Goal: Task Accomplishment & Management: Complete application form

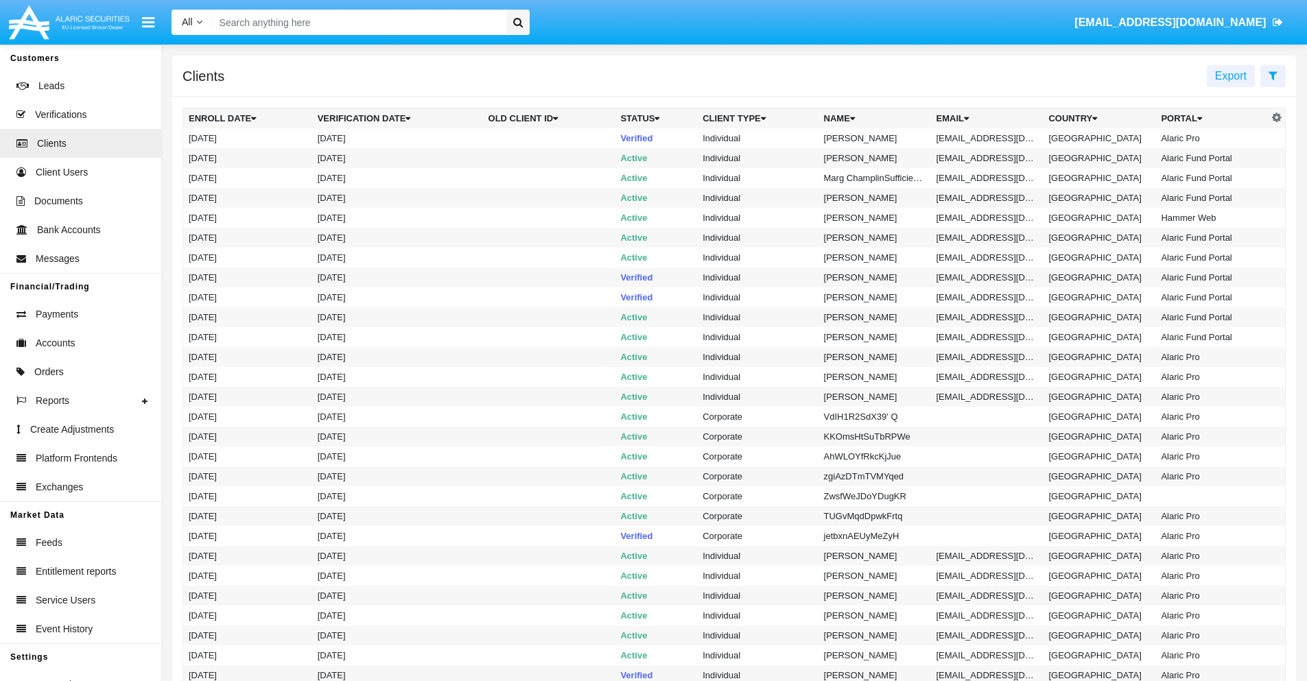
click at [1273, 75] on icon at bounding box center [1273, 75] width 9 height 11
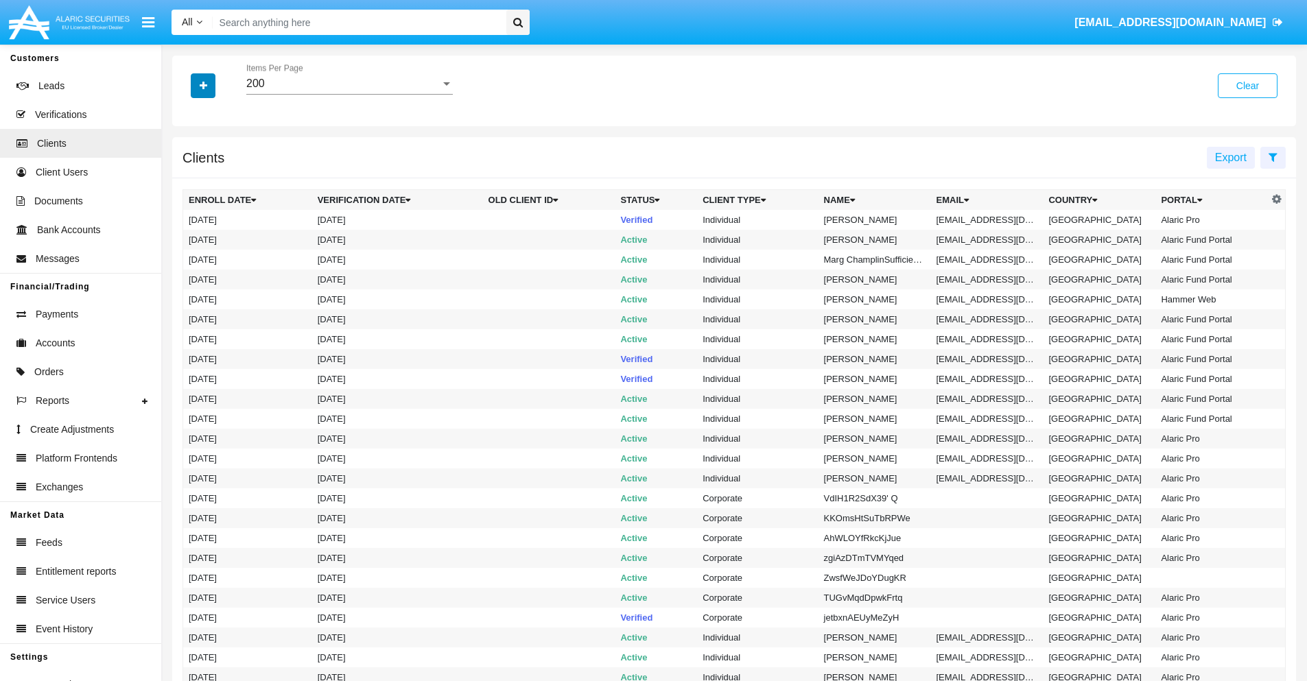
click at [203, 85] on icon "button" at bounding box center [204, 86] width 8 height 10
click at [213, 233] on span "Email" at bounding box center [213, 233] width 27 height 16
click at [189, 239] on input "Email" at bounding box center [188, 239] width 1 height 1
checkbox input "true"
click at [203, 85] on icon "button" at bounding box center [204, 86] width 8 height 10
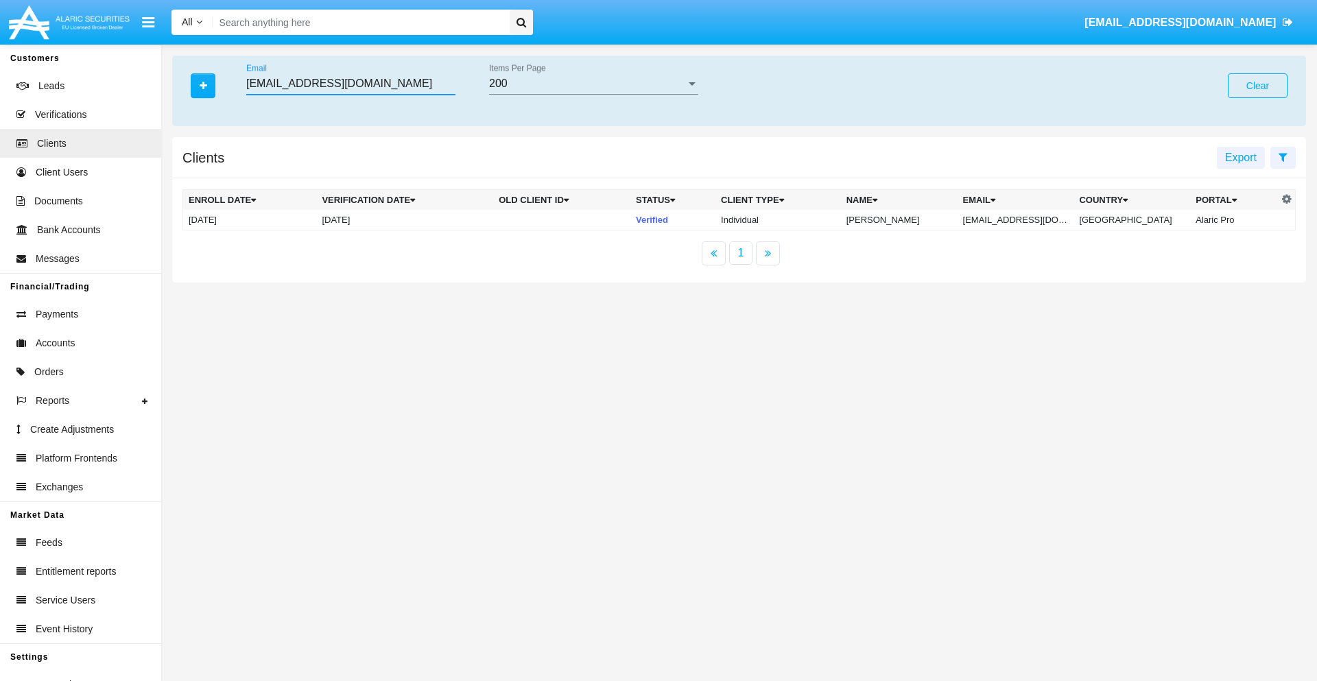
type input "[EMAIL_ADDRESS][DOMAIN_NAME]"
click at [1026, 220] on td "[EMAIL_ADDRESS][DOMAIN_NAME]" at bounding box center [1016, 220] width 117 height 21
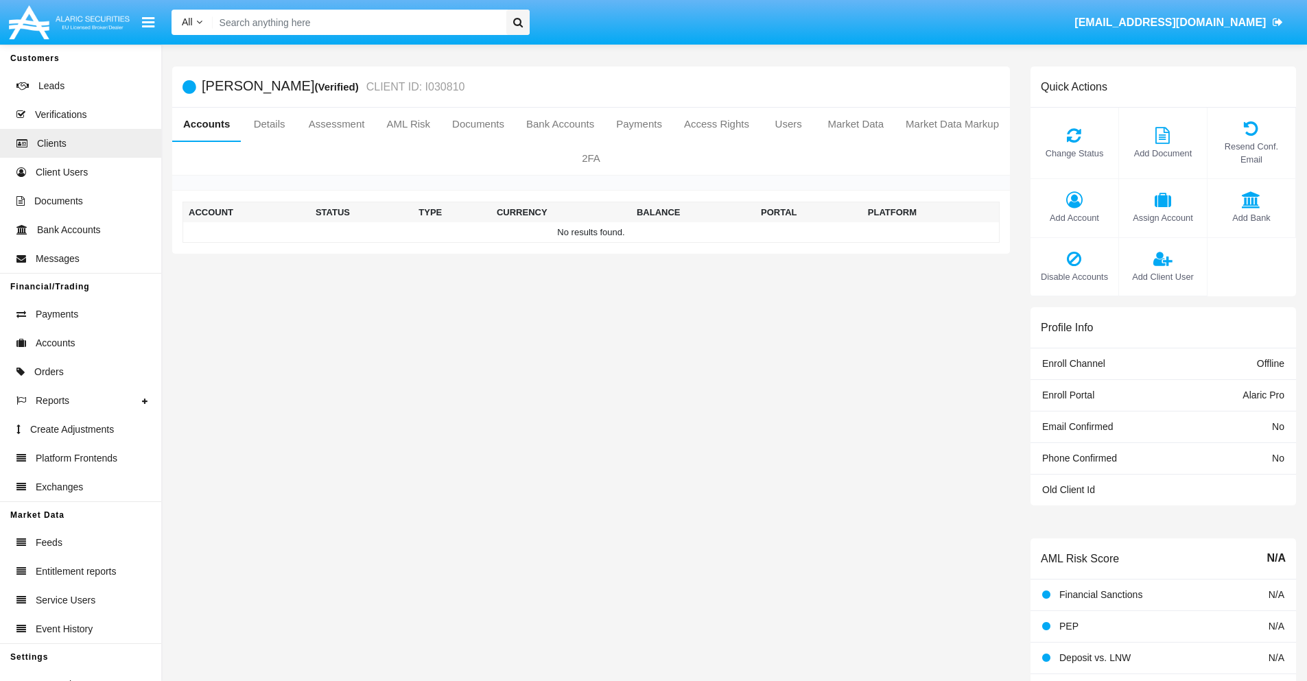
click at [1074, 217] on span "Add Account" at bounding box center [1074, 217] width 74 height 13
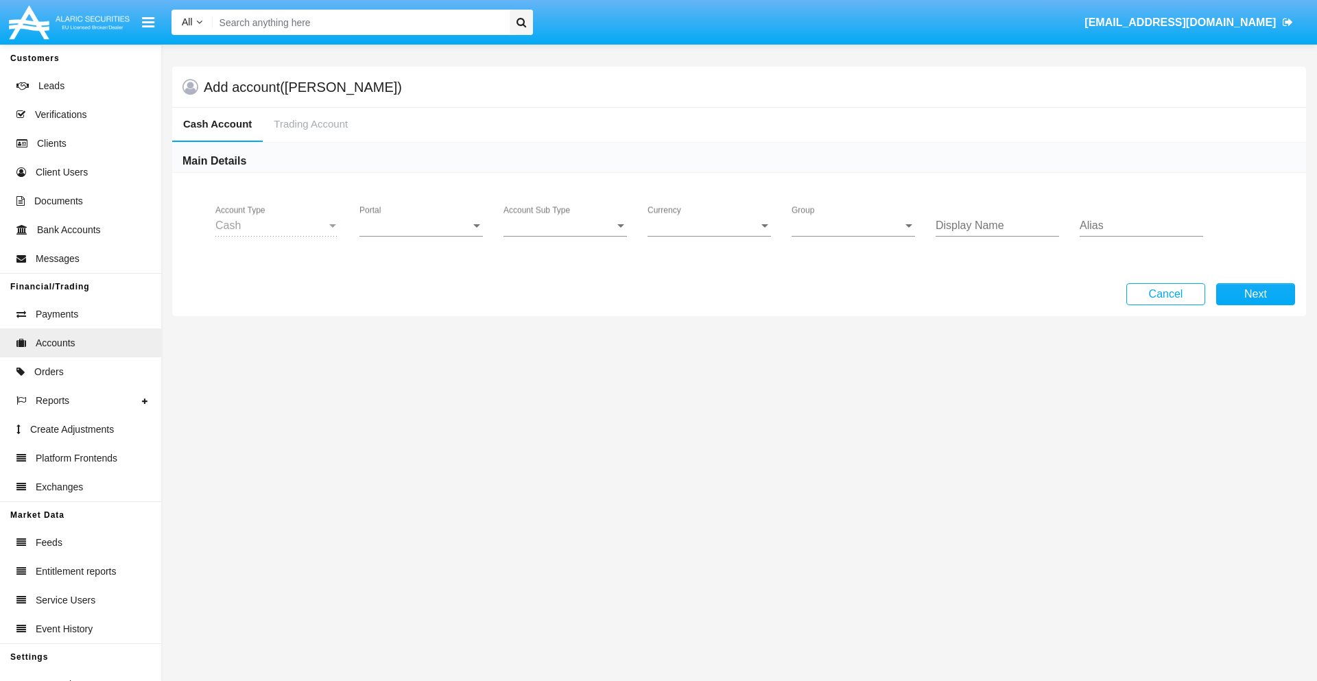
click at [421, 226] on span "Portal" at bounding box center [415, 226] width 111 height 12
click at [423, 236] on span "Alaric Pro" at bounding box center [423, 236] width 127 height 33
click at [565, 226] on span "Account Sub Type" at bounding box center [559, 226] width 111 height 12
click at [565, 236] on span "Trading Cash" at bounding box center [565, 236] width 123 height 33
click at [854, 226] on span "Group" at bounding box center [847, 226] width 111 height 12
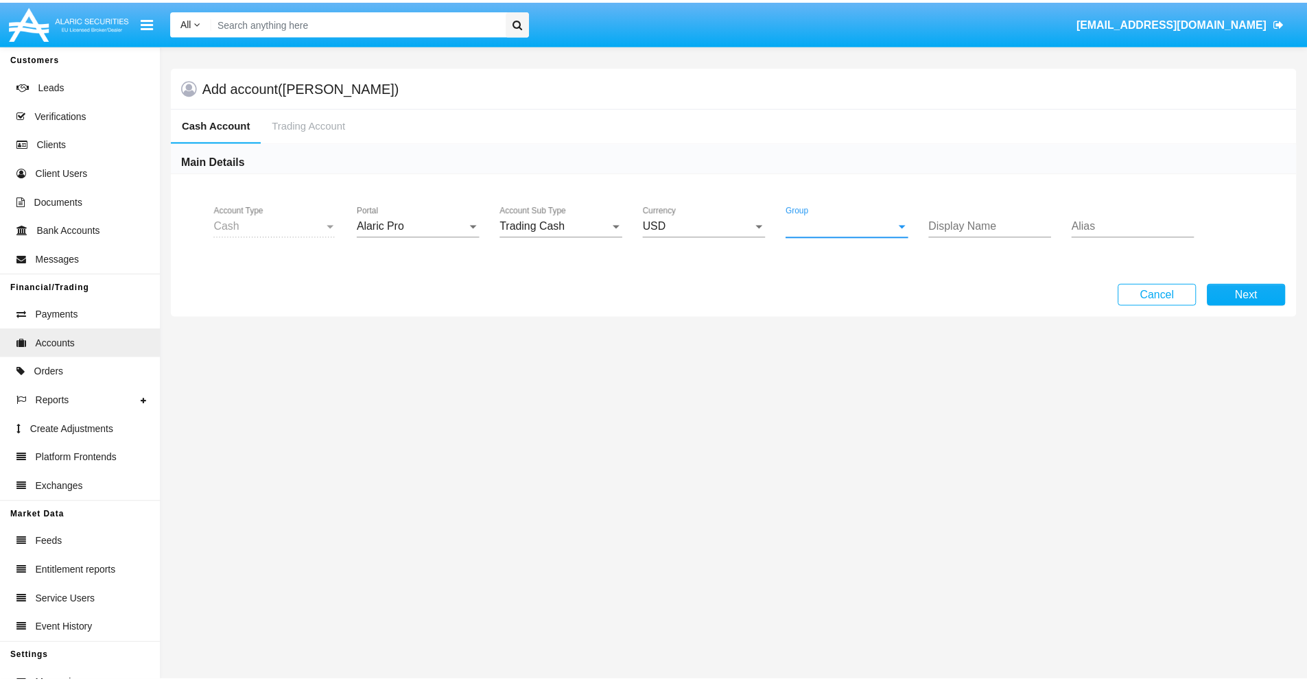
scroll to position [615, 0]
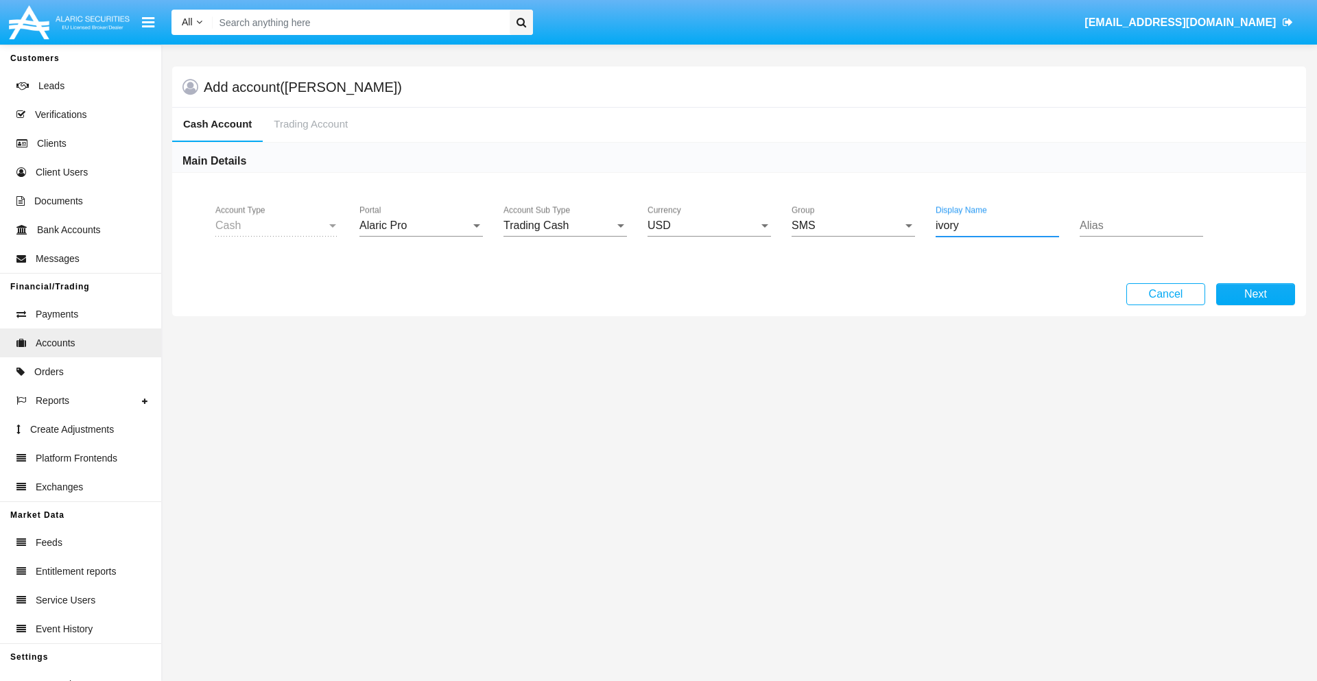
type input "ivory"
type input "salmon"
click at [1256, 294] on button "Next" at bounding box center [1255, 294] width 79 height 22
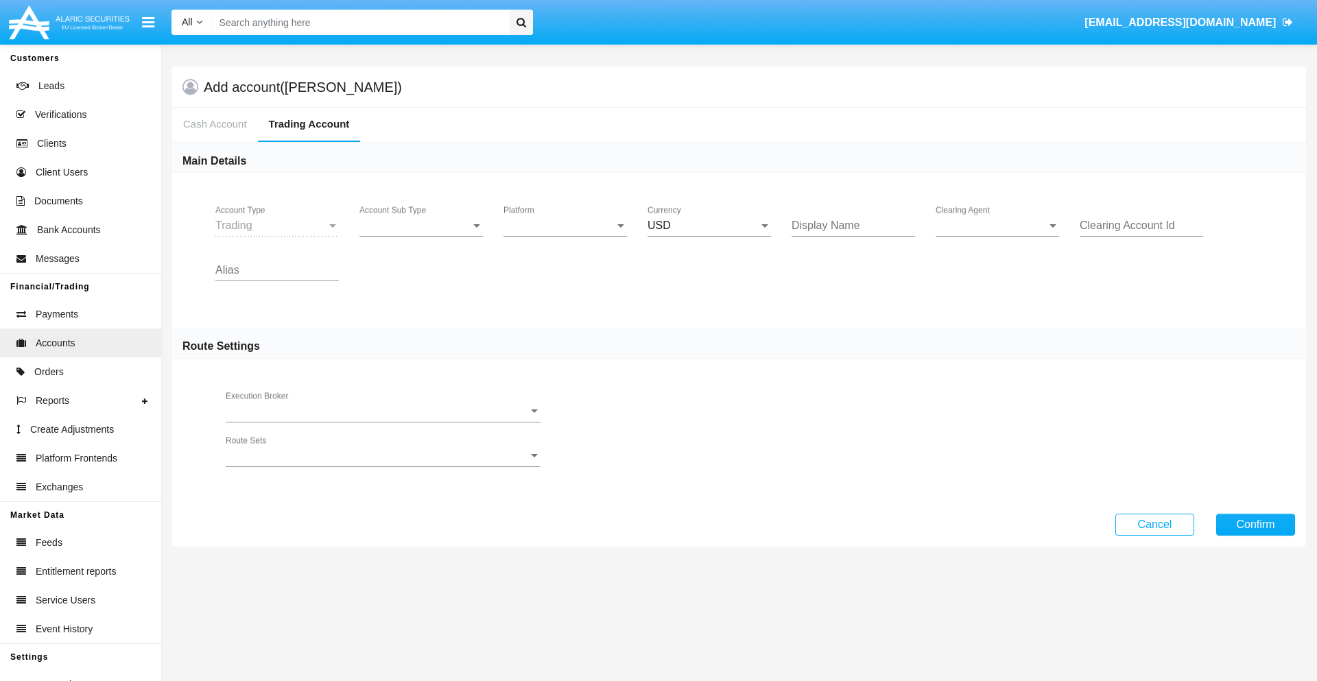
click at [421, 226] on span "Account Sub Type" at bounding box center [415, 226] width 111 height 12
click at [421, 236] on span "Trading" at bounding box center [421, 236] width 123 height 33
click at [565, 226] on span "Platform" at bounding box center [559, 226] width 111 height 12
click at [565, 236] on span "Hammer Lite" at bounding box center [565, 236] width 123 height 33
click at [998, 226] on span "Clearing Agent" at bounding box center [991, 226] width 111 height 12
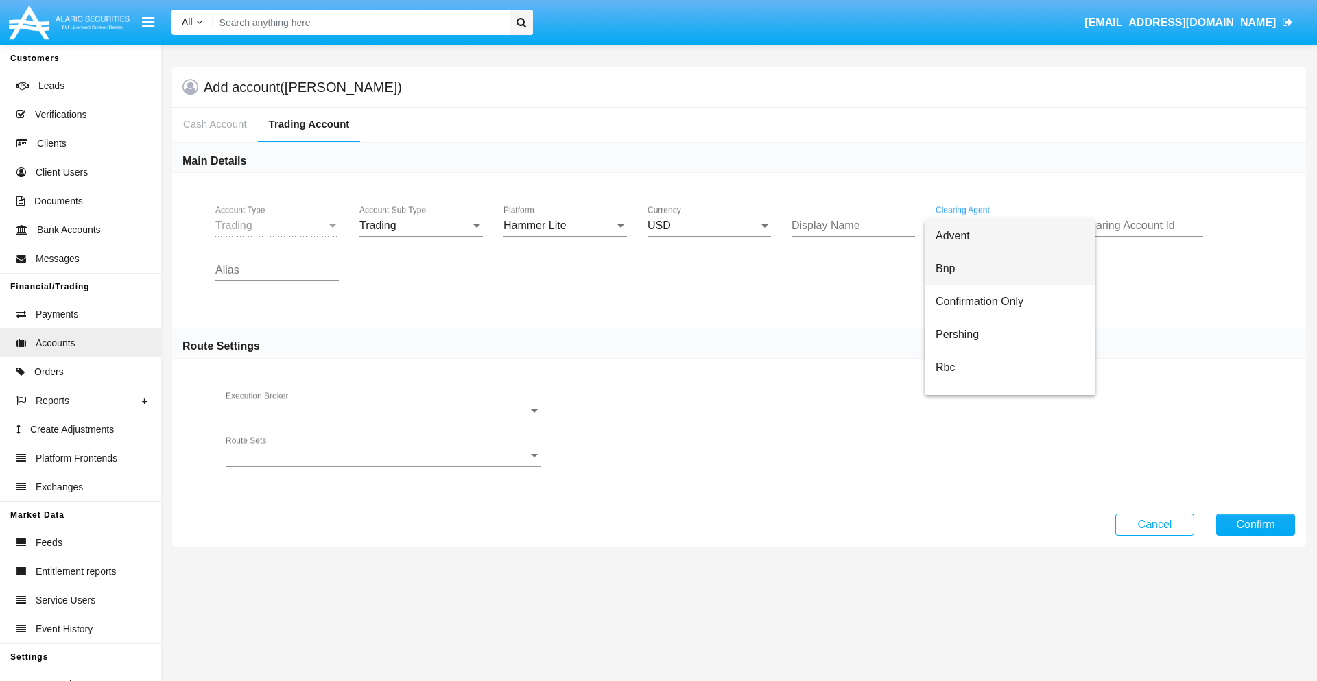
click at [1010, 269] on span "Bnp" at bounding box center [1010, 268] width 149 height 33
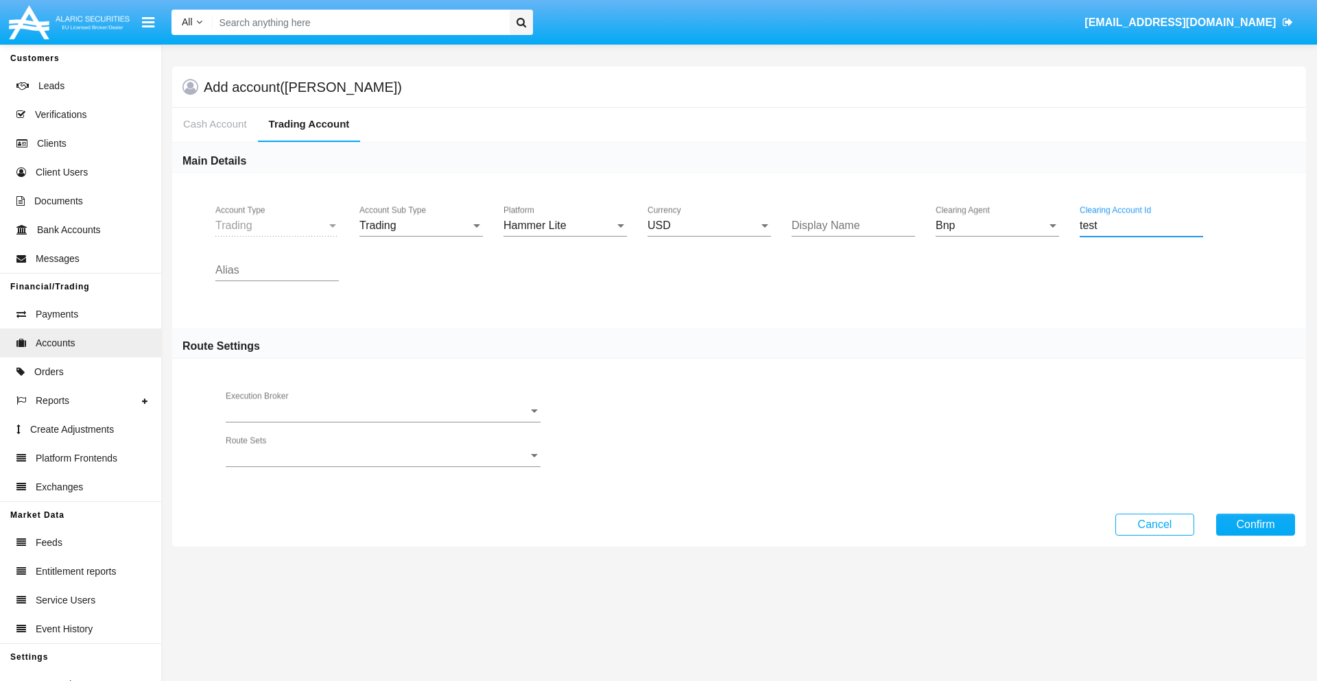
type input "test"
type input "red"
type input "pink"
click at [1256, 524] on button "Confirm" at bounding box center [1255, 525] width 79 height 22
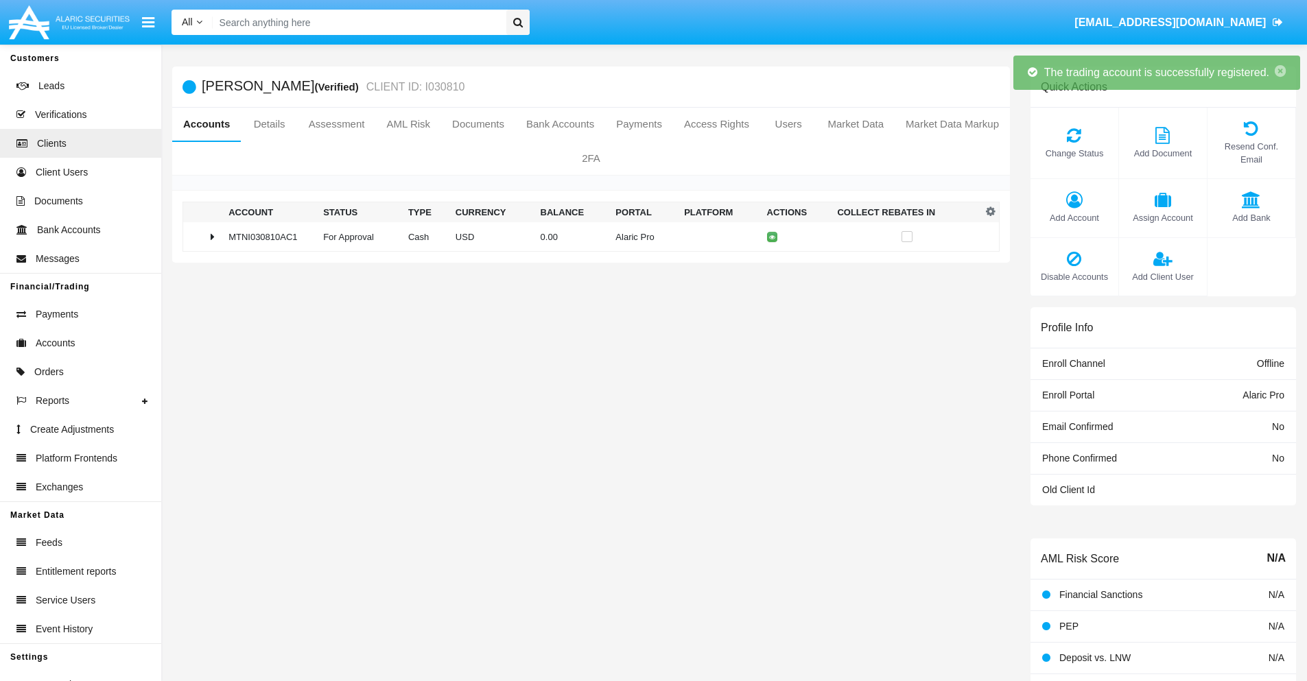
click at [586, 237] on td "0.00" at bounding box center [572, 237] width 75 height 30
click at [772, 237] on icon at bounding box center [775, 237] width 6 height 6
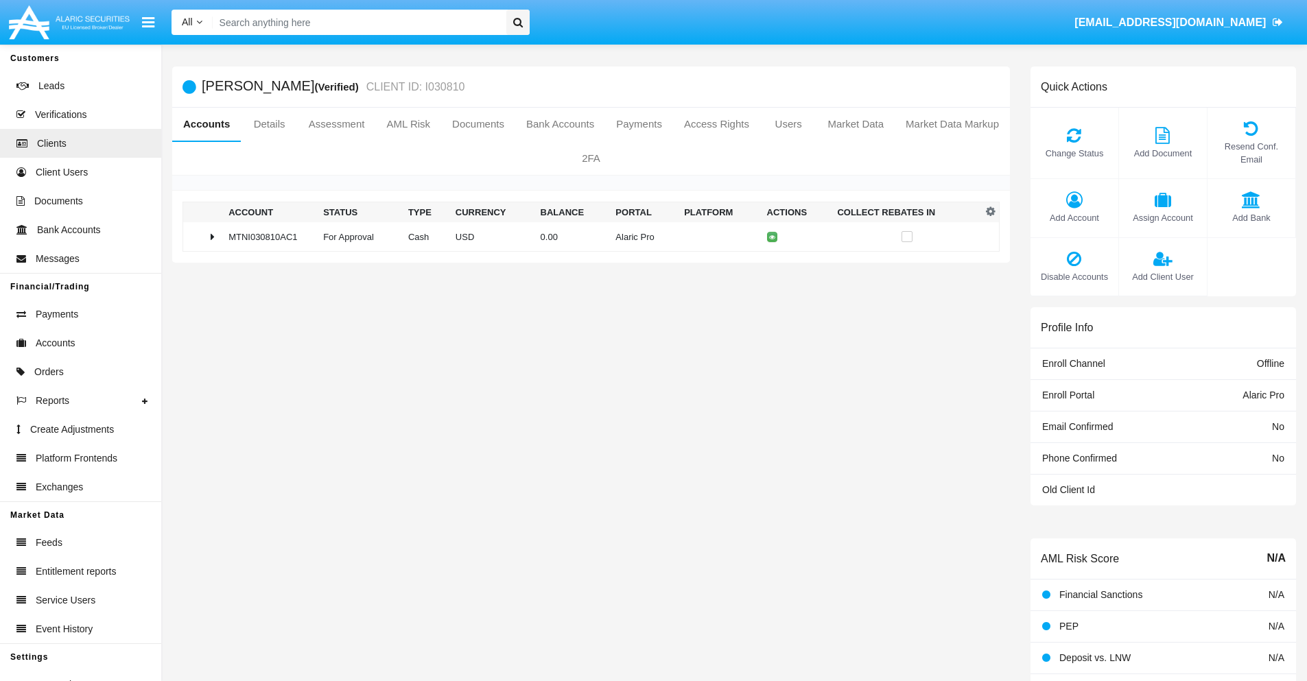
click at [586, 237] on td "0.00" at bounding box center [572, 237] width 75 height 30
click at [772, 266] on icon at bounding box center [775, 266] width 6 height 6
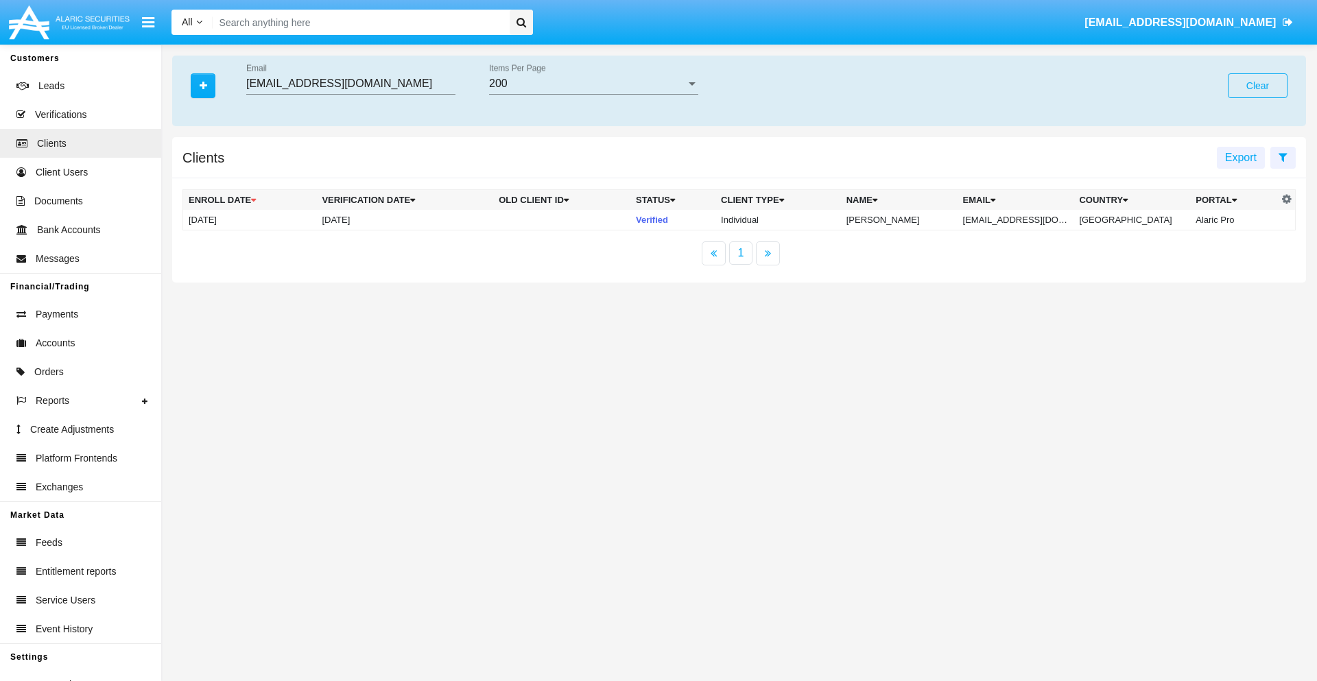
click at [1258, 86] on button "Clear" at bounding box center [1258, 85] width 60 height 25
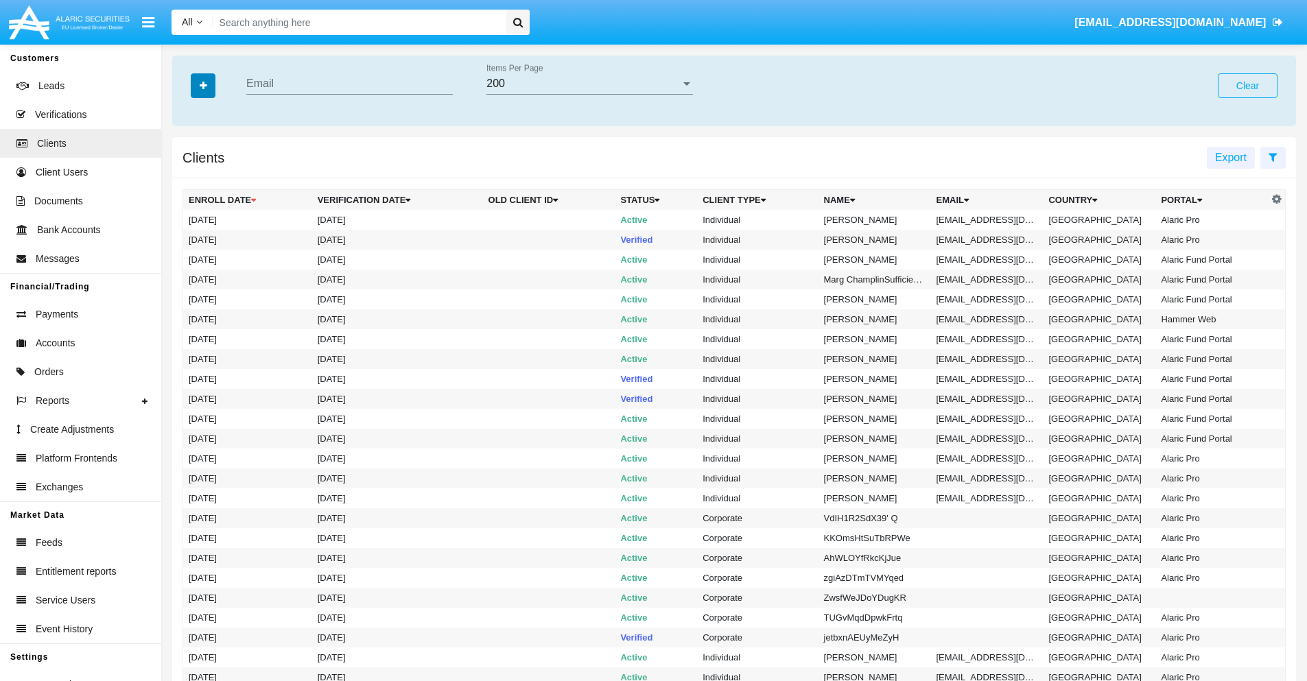
click at [203, 85] on icon "button" at bounding box center [204, 86] width 8 height 10
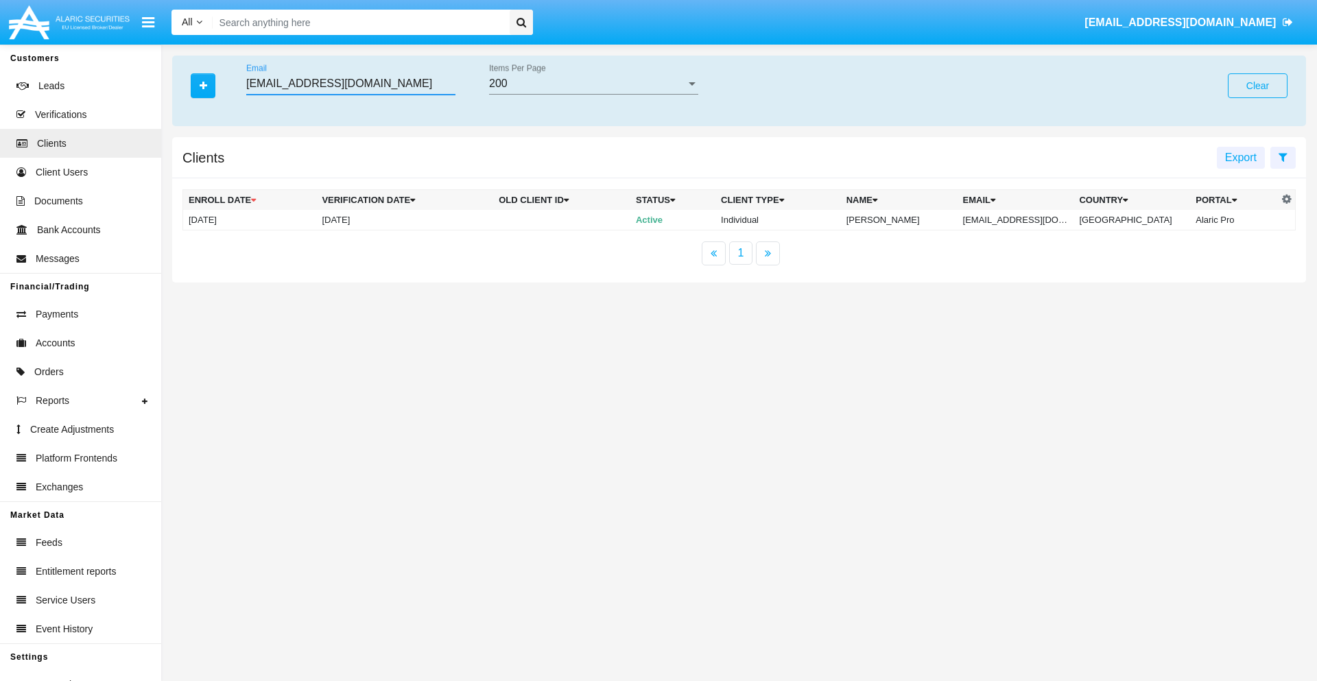
type input "[EMAIL_ADDRESS][DOMAIN_NAME]"
click at [1026, 220] on td "[EMAIL_ADDRESS][DOMAIN_NAME]" at bounding box center [1016, 220] width 117 height 21
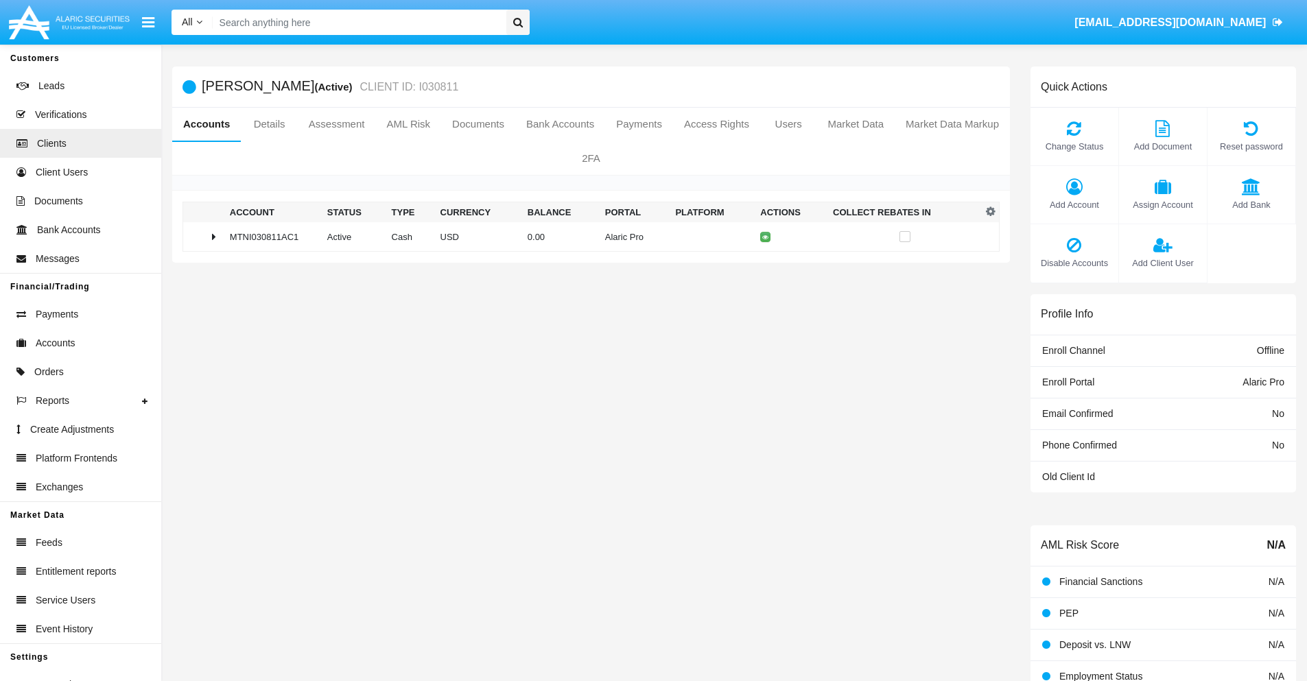
click at [1074, 204] on span "Add Account" at bounding box center [1074, 204] width 74 height 13
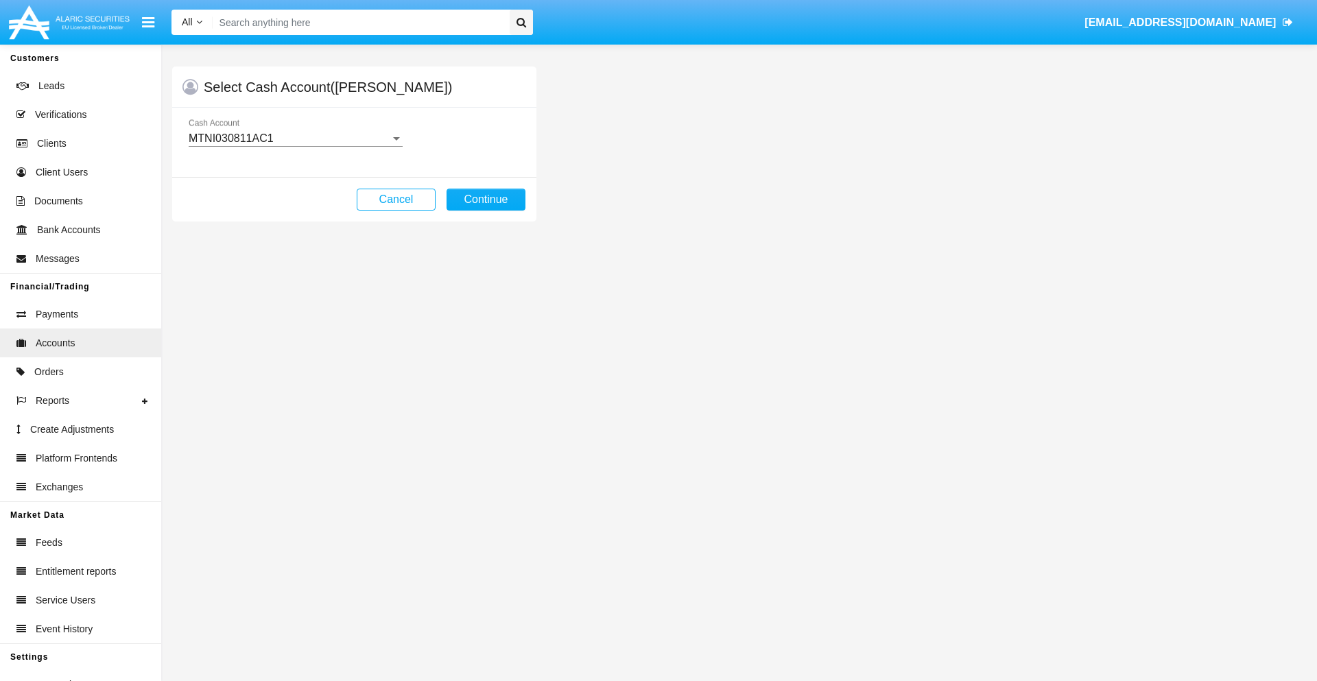
click at [295, 139] on div "MTNI030811AC1" at bounding box center [290, 138] width 202 height 12
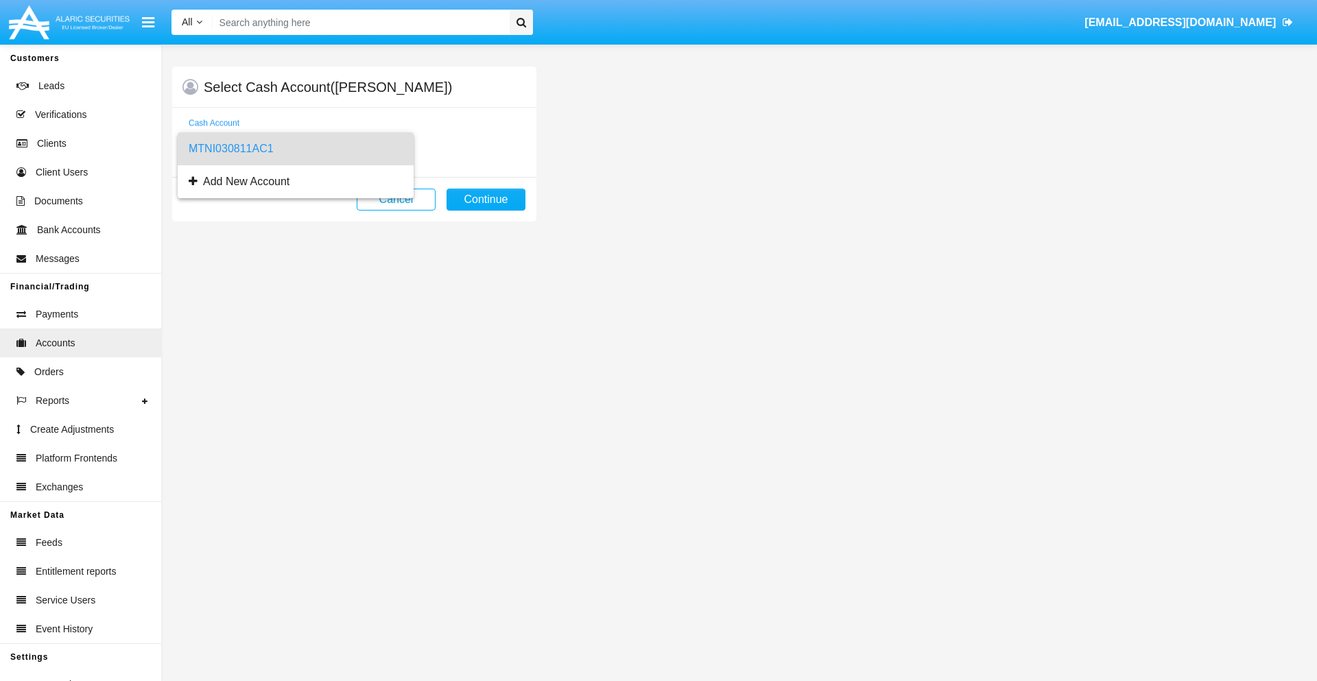
click at [295, 149] on span "MTNI030811AC1" at bounding box center [296, 148] width 214 height 33
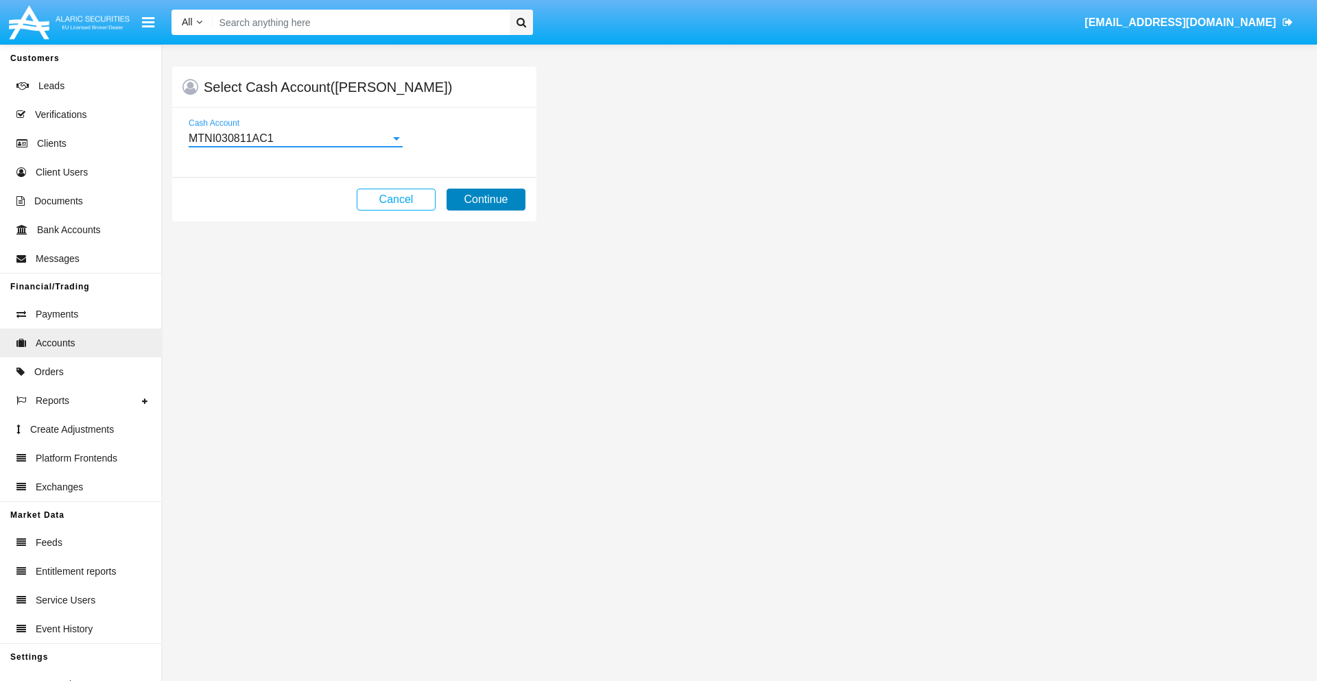
click at [486, 200] on button "Continue" at bounding box center [486, 200] width 79 height 22
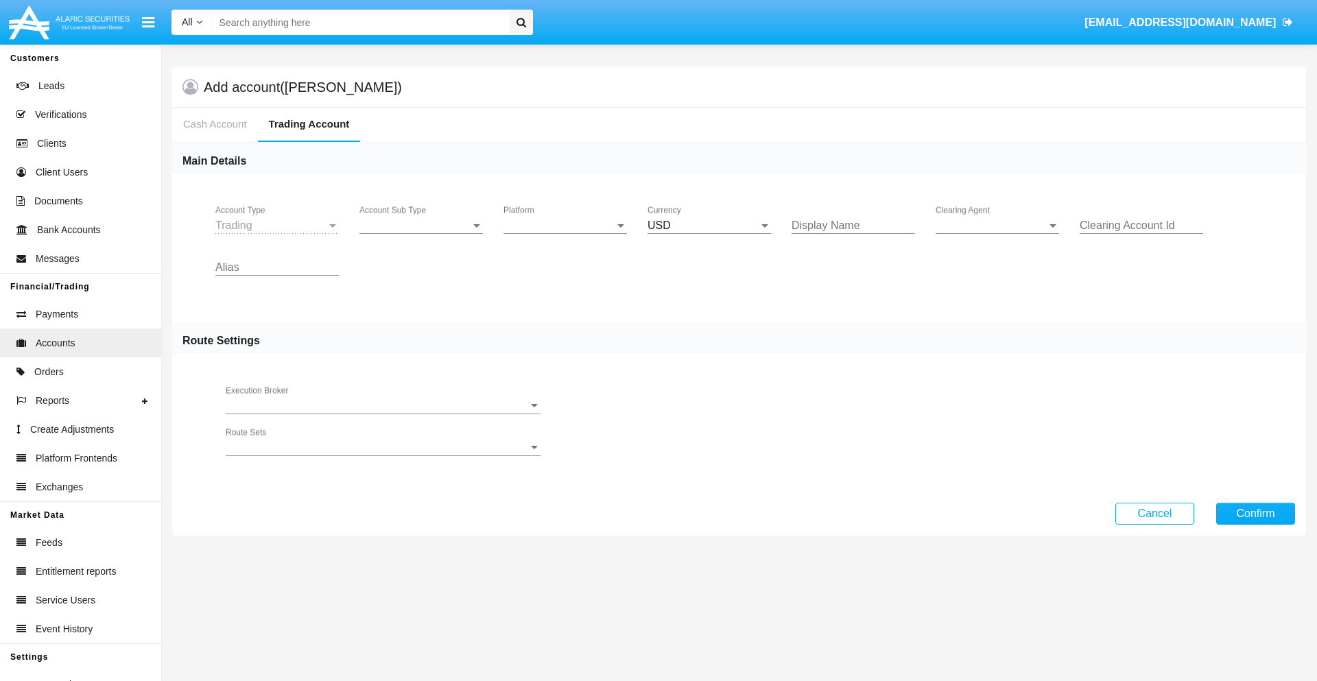
click at [421, 226] on span "Account Sub Type" at bounding box center [415, 226] width 111 height 12
click at [421, 236] on span "Trading" at bounding box center [421, 236] width 123 height 33
click at [565, 226] on span "Platform" at bounding box center [559, 226] width 111 height 12
click at [565, 236] on span "Hammer Lite" at bounding box center [565, 236] width 123 height 33
click at [998, 226] on span "Clearing Agent" at bounding box center [991, 226] width 111 height 12
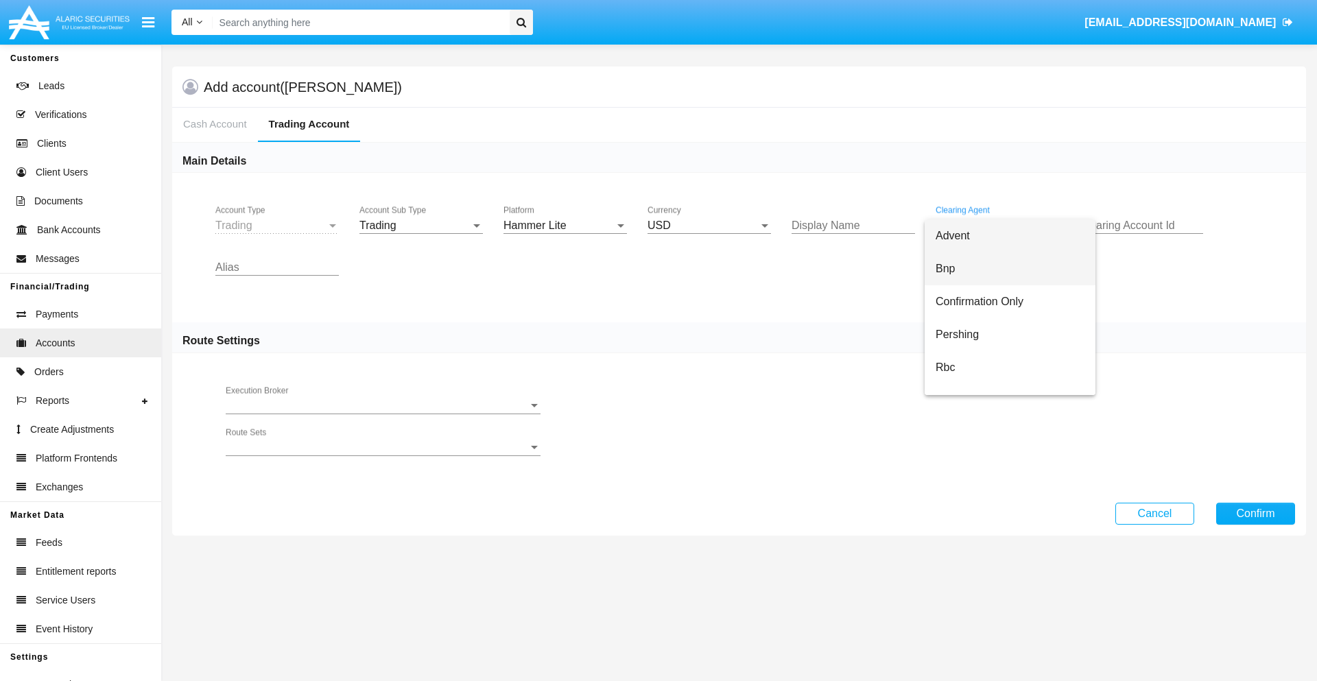
click at [1010, 269] on span "Bnp" at bounding box center [1010, 268] width 149 height 33
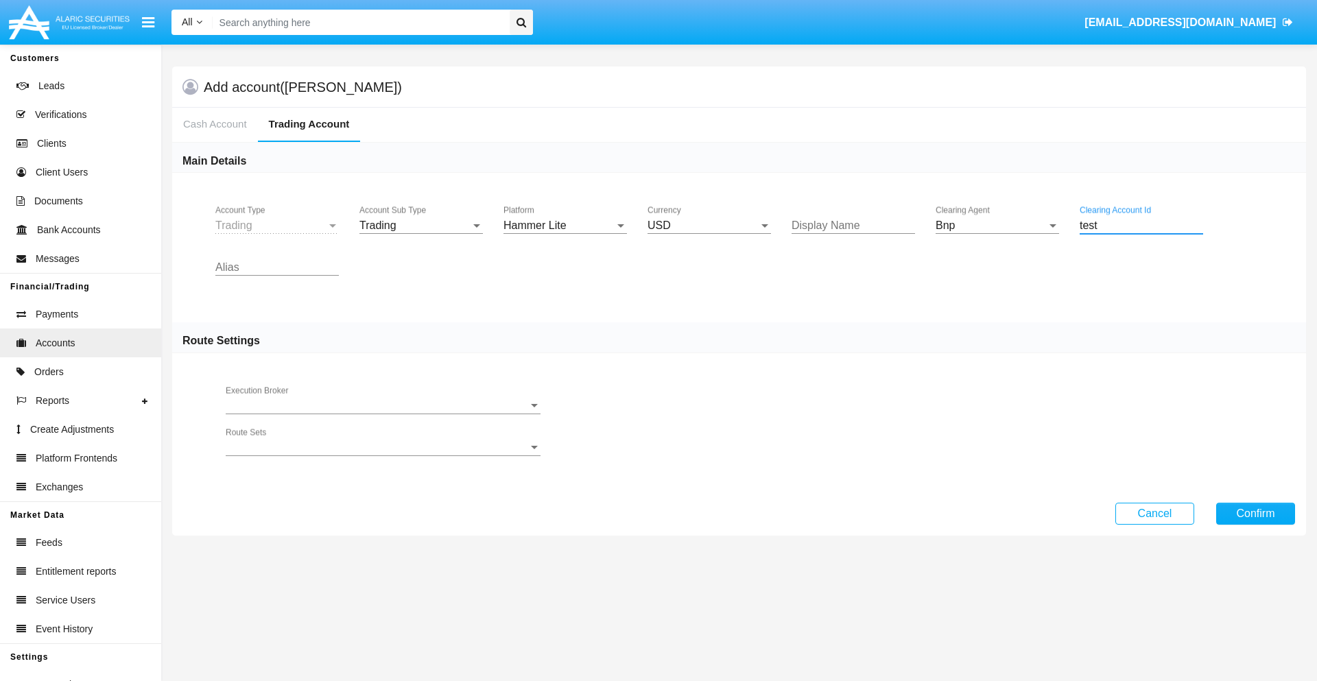
type input "test"
type input "olive"
type input "gold"
click at [1256, 513] on button "Confirm" at bounding box center [1255, 514] width 79 height 22
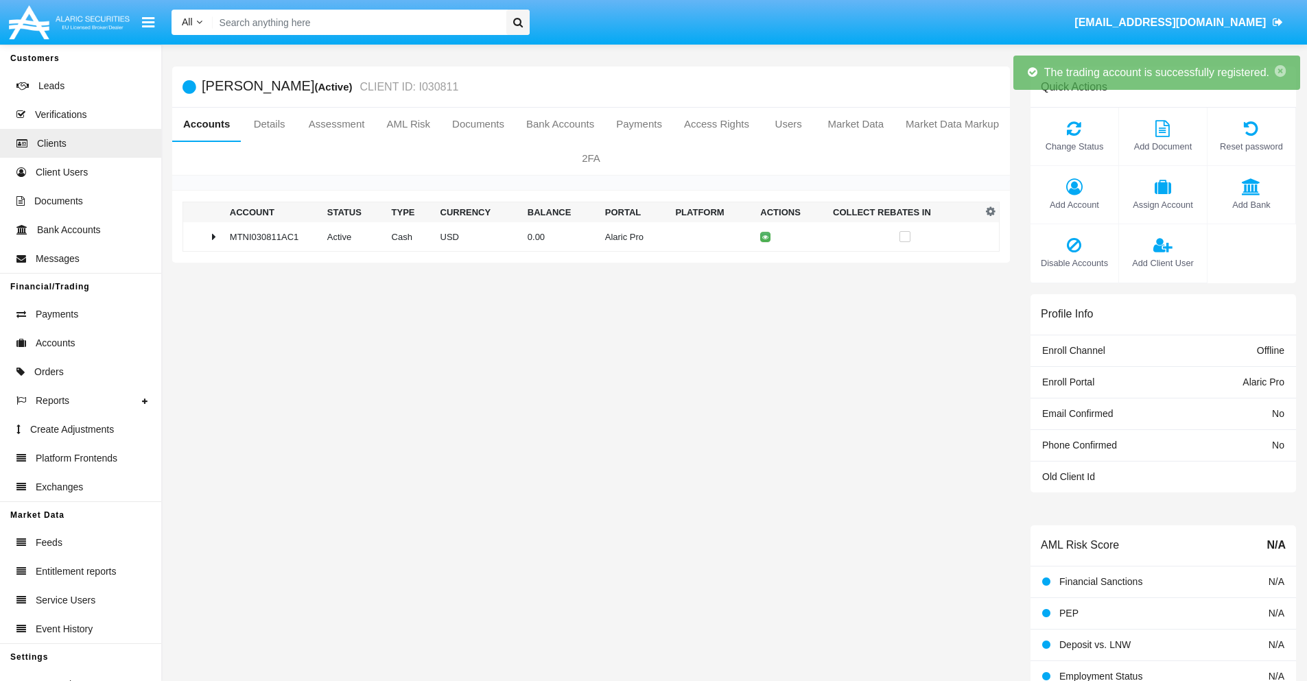
click at [586, 237] on td "0.00" at bounding box center [561, 237] width 78 height 30
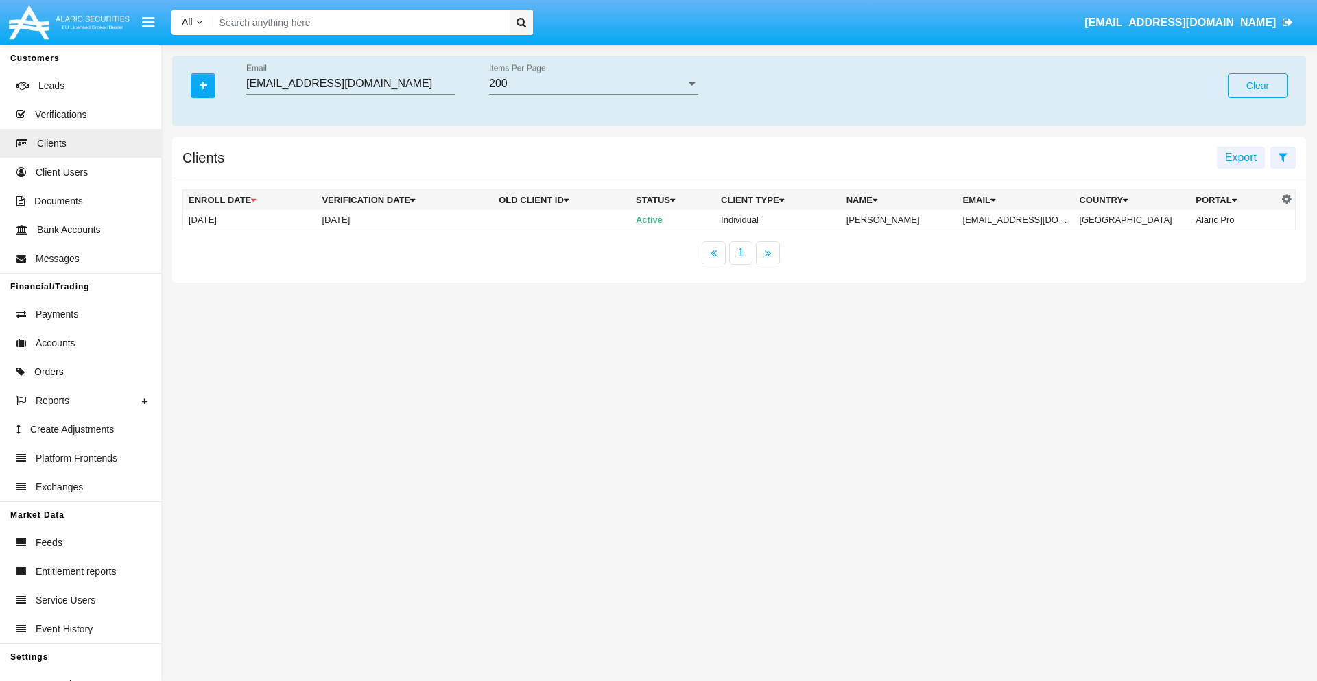
click at [1258, 86] on button "Clear" at bounding box center [1258, 85] width 60 height 25
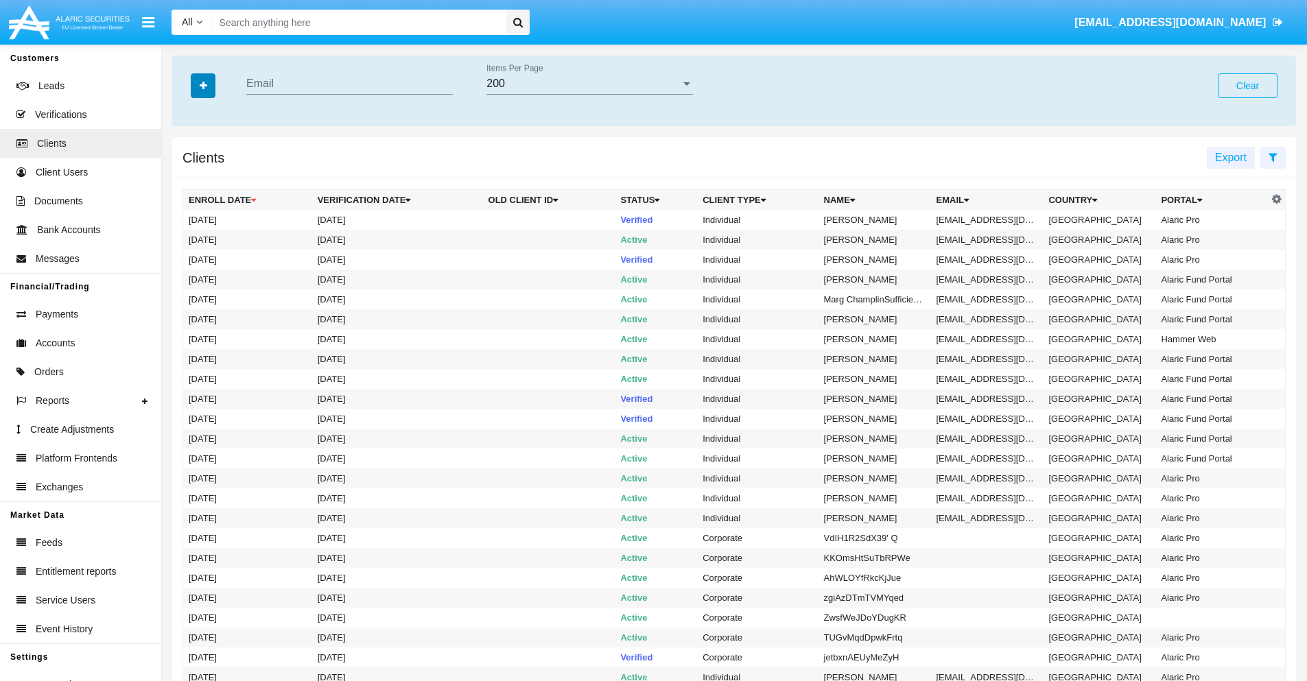
click at [203, 85] on icon "button" at bounding box center [204, 86] width 8 height 10
type input "[EMAIL_ADDRESS][DOMAIN_NAME]"
click at [992, 220] on td "[EMAIL_ADDRESS][DOMAIN_NAME]" at bounding box center [987, 220] width 113 height 20
